Goal: Information Seeking & Learning: Learn about a topic

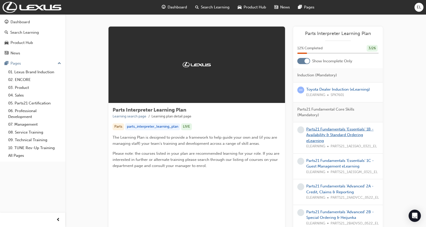
click at [326, 136] on link "Parts21 Fundamentals 'Essentials' 1B - Availability & Standard Ordering eLearni…" at bounding box center [339, 135] width 67 height 16
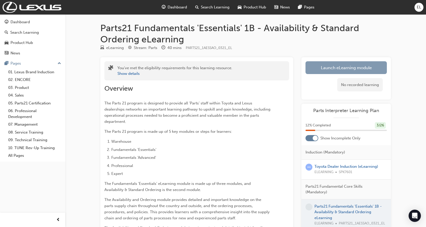
click at [344, 71] on link "Launch eLearning module" at bounding box center [345, 67] width 81 height 13
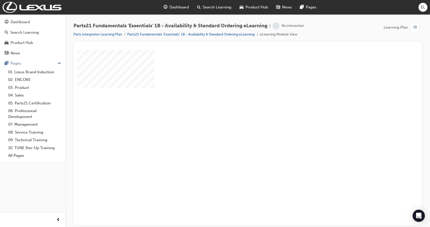
click at [233, 123] on div "play" at bounding box center [233, 123] width 0 height 0
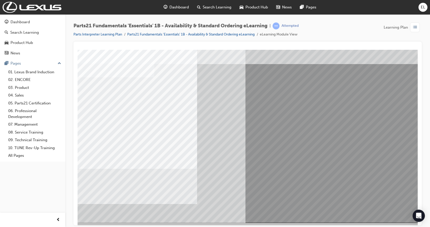
scroll to position [20, 0]
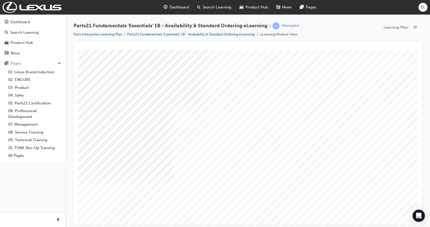
type input "[PERSON_NAME]"
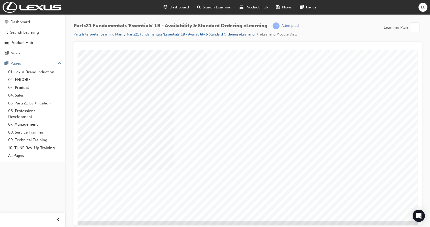
scroll to position [20, 0]
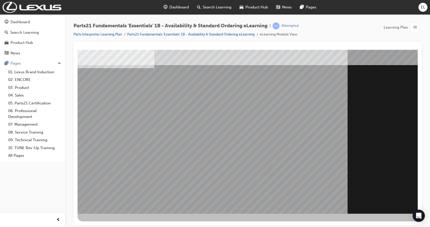
scroll to position [0, 0]
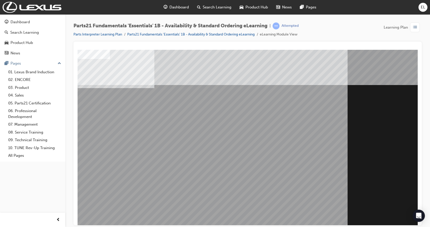
scroll to position [20, 0]
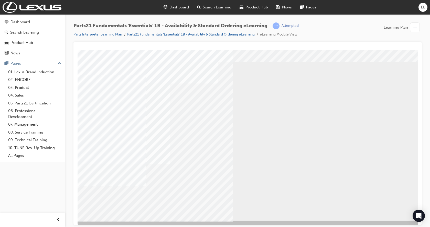
scroll to position [20, 0]
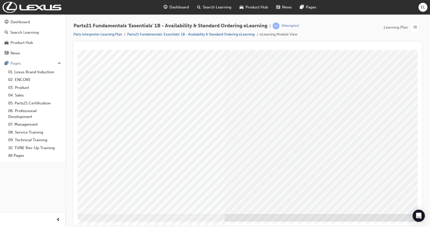
scroll to position [20, 0]
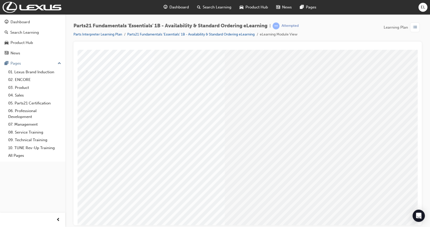
scroll to position [0, 0]
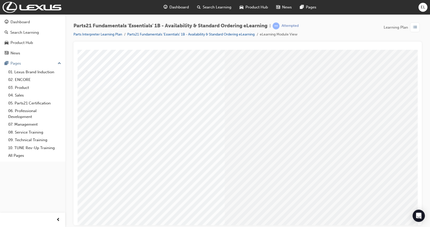
drag, startPoint x: 230, startPoint y: 72, endPoint x: 196, endPoint y: 127, distance: 63.9
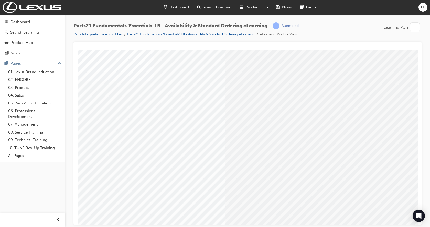
scroll to position [0, 0]
drag, startPoint x: 200, startPoint y: 85, endPoint x: 214, endPoint y: 89, distance: 14.6
drag, startPoint x: 214, startPoint y: 89, endPoint x: 213, endPoint y: 91, distance: 2.9
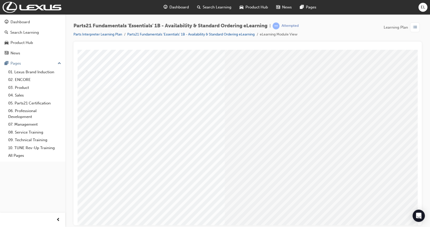
drag, startPoint x: 213, startPoint y: 91, endPoint x: 189, endPoint y: 107, distance: 29.0
drag, startPoint x: 189, startPoint y: 107, endPoint x: 187, endPoint y: 100, distance: 7.4
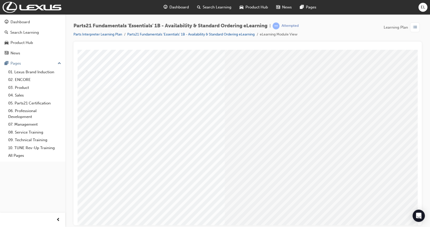
drag, startPoint x: 231, startPoint y: 129, endPoint x: 237, endPoint y: 131, distance: 6.6
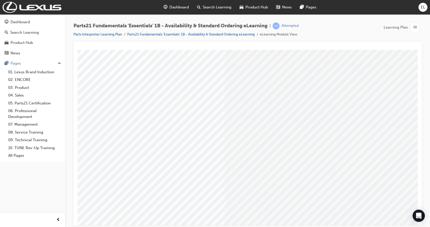
drag, startPoint x: 240, startPoint y: 130, endPoint x: 251, endPoint y: 127, distance: 11.2
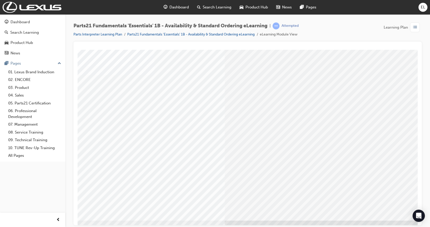
scroll to position [20, 0]
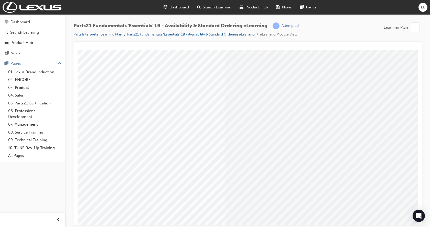
scroll to position [0, 0]
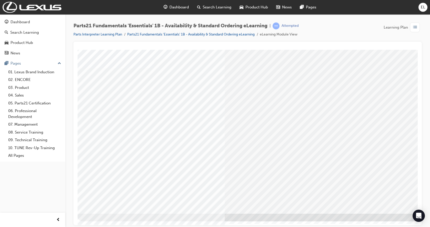
drag, startPoint x: 204, startPoint y: 90, endPoint x: 231, endPoint y: 93, distance: 26.8
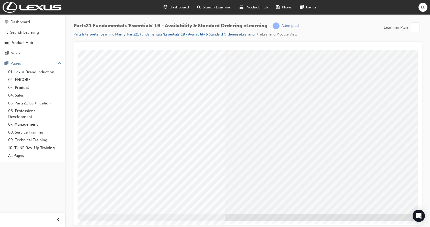
drag, startPoint x: 261, startPoint y: 88, endPoint x: 256, endPoint y: 88, distance: 5.4
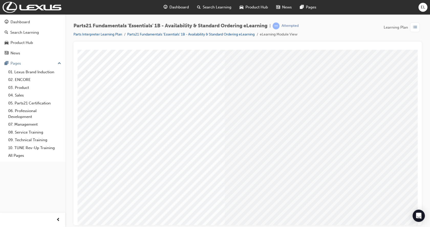
scroll to position [0, 0]
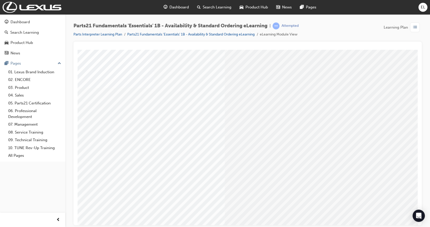
drag, startPoint x: 208, startPoint y: 111, endPoint x: 202, endPoint y: 117, distance: 8.9
drag, startPoint x: 202, startPoint y: 117, endPoint x: 195, endPoint y: 123, distance: 8.5
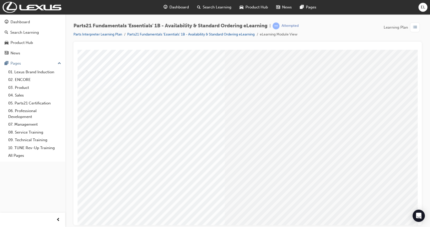
drag, startPoint x: 133, startPoint y: 129, endPoint x: 154, endPoint y: 112, distance: 27.6
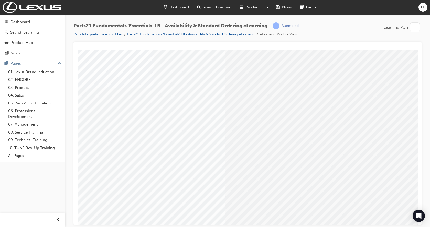
drag, startPoint x: 181, startPoint y: 101, endPoint x: 312, endPoint y: 155, distance: 140.9
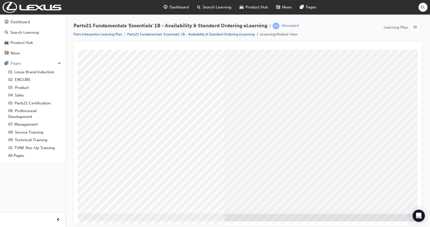
drag, startPoint x: 385, startPoint y: 221, endPoint x: 381, endPoint y: 216, distance: 6.1
click at [384, 221] on div at bounding box center [252, 126] width 348 height 192
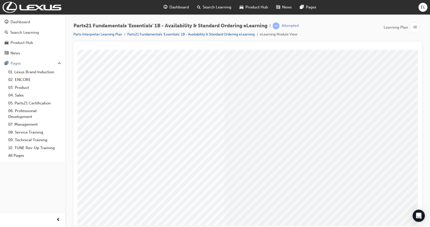
scroll to position [0, 0]
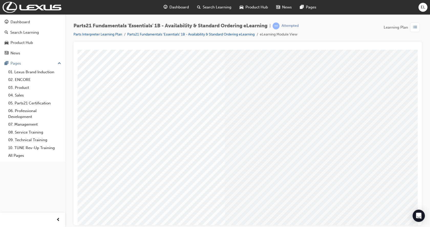
drag, startPoint x: 109, startPoint y: 98, endPoint x: 113, endPoint y: 84, distance: 14.9
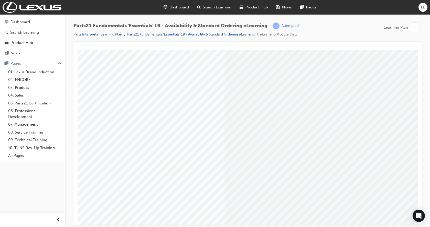
drag, startPoint x: 113, startPoint y: 81, endPoint x: 114, endPoint y: 75, distance: 5.7
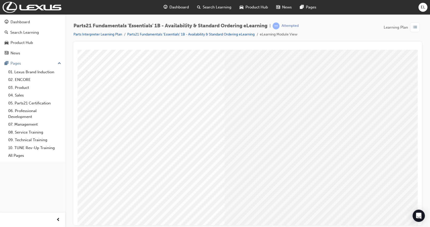
drag, startPoint x: 312, startPoint y: 168, endPoint x: 312, endPoint y: 165, distance: 2.8
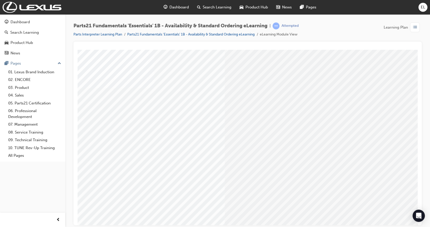
drag, startPoint x: 293, startPoint y: 118, endPoint x: 294, endPoint y: 126, distance: 8.8
drag, startPoint x: 296, startPoint y: 136, endPoint x: 399, endPoint y: 161, distance: 106.3
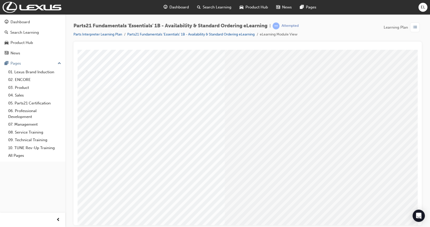
click at [399, 161] on div at bounding box center [252, 142] width 348 height 184
drag, startPoint x: 327, startPoint y: 165, endPoint x: 269, endPoint y: 130, distance: 67.5
click at [276, 131] on div at bounding box center [252, 142] width 348 height 184
drag, startPoint x: 175, startPoint y: 98, endPoint x: 195, endPoint y: 103, distance: 21.0
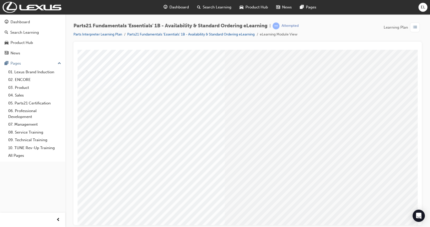
drag, startPoint x: 195, startPoint y: 102, endPoint x: 188, endPoint y: 101, distance: 7.5
drag, startPoint x: 182, startPoint y: 101, endPoint x: 152, endPoint y: 102, distance: 29.7
click at [167, 101] on div at bounding box center [252, 142] width 348 height 184
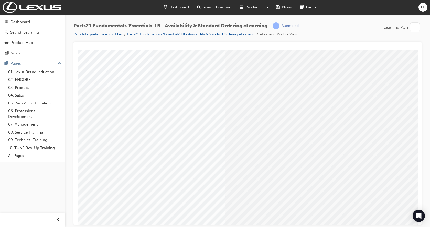
drag, startPoint x: 163, startPoint y: 100, endPoint x: 182, endPoint y: 102, distance: 19.0
click at [177, 102] on div at bounding box center [252, 142] width 348 height 184
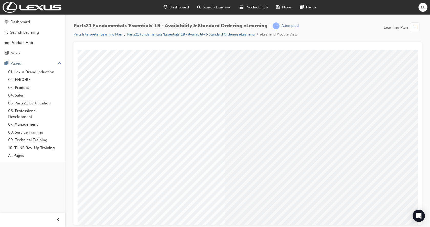
drag, startPoint x: 185, startPoint y: 104, endPoint x: 190, endPoint y: 104, distance: 4.4
drag, startPoint x: 253, startPoint y: 101, endPoint x: 284, endPoint y: 108, distance: 32.2
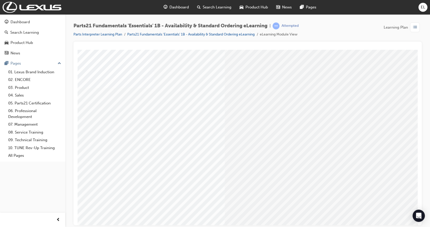
drag, startPoint x: 284, startPoint y: 108, endPoint x: 329, endPoint y: 103, distance: 44.9
drag, startPoint x: 349, startPoint y: 100, endPoint x: 403, endPoint y: 99, distance: 53.2
click at [393, 100] on div at bounding box center [252, 142] width 348 height 184
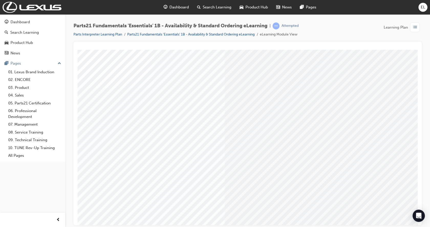
drag, startPoint x: 403, startPoint y: 99, endPoint x: 405, endPoint y: 184, distance: 84.4
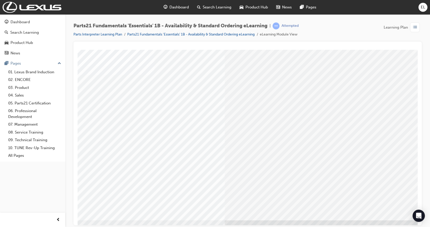
scroll to position [20, 0]
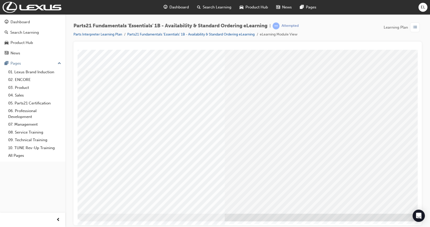
drag, startPoint x: 294, startPoint y: 205, endPoint x: 291, endPoint y: 197, distance: 9.0
drag, startPoint x: 290, startPoint y: 189, endPoint x: 292, endPoint y: 161, distance: 27.7
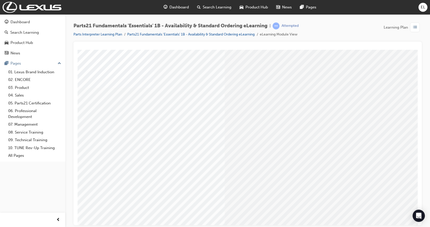
scroll to position [0, 0]
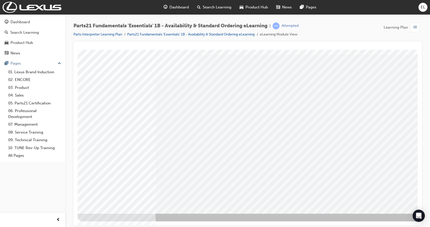
drag, startPoint x: 507, startPoint y: 240, endPoint x: 247, endPoint y: 178, distance: 267.6
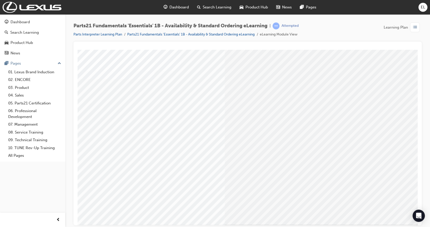
scroll to position [0, 0]
